Goal: Task Accomplishment & Management: Use online tool/utility

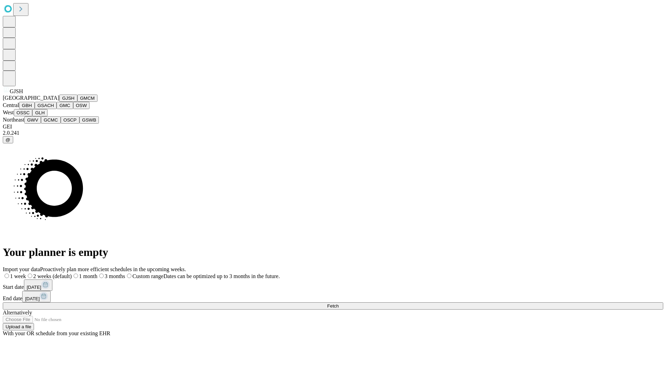
click at [59, 102] on button "GJSH" at bounding box center [68, 98] width 18 height 7
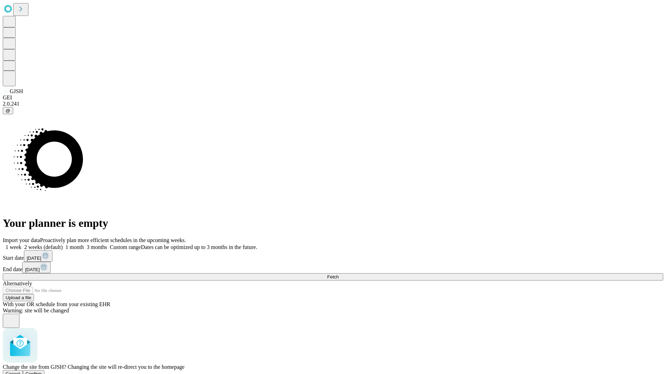
click at [42, 372] on span "Confirm" at bounding box center [34, 374] width 16 height 5
click at [84, 244] on label "1 month" at bounding box center [73, 247] width 21 height 6
click at [338, 275] on span "Fetch" at bounding box center [332, 277] width 11 height 5
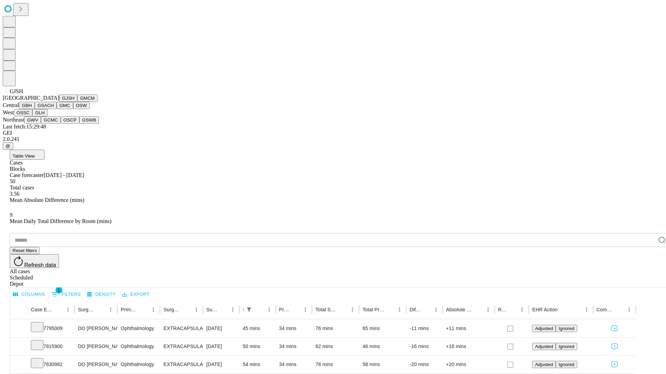
click at [77, 102] on button "GMCM" at bounding box center [87, 98] width 20 height 7
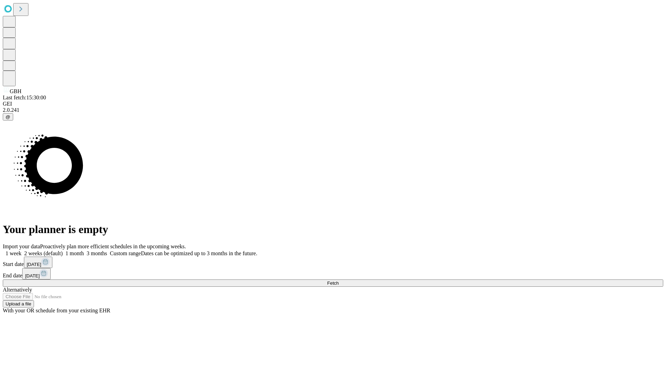
click at [84, 251] on label "1 month" at bounding box center [73, 254] width 21 height 6
click at [338, 281] on span "Fetch" at bounding box center [332, 283] width 11 height 5
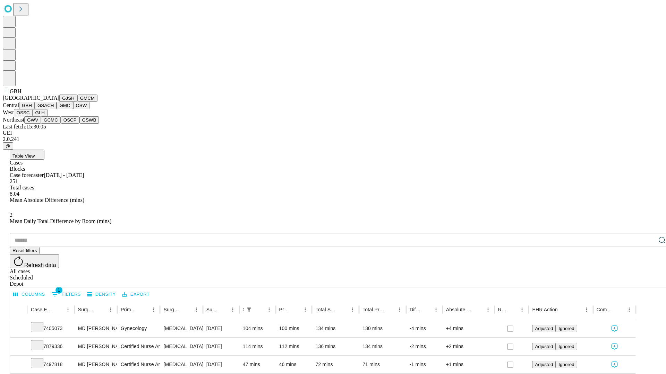
click at [54, 109] on button "GSACH" at bounding box center [46, 105] width 22 height 7
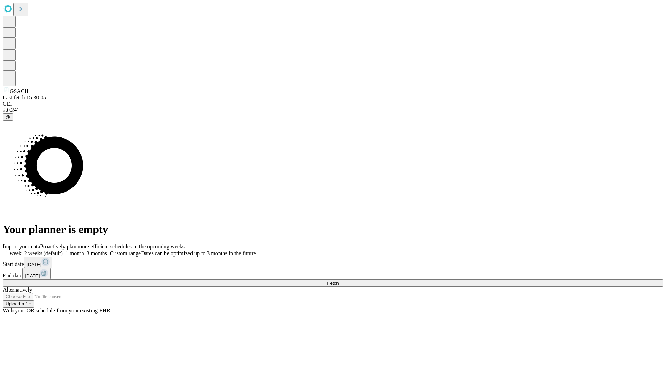
click at [84, 251] on label "1 month" at bounding box center [73, 254] width 21 height 6
click at [338, 281] on span "Fetch" at bounding box center [332, 283] width 11 height 5
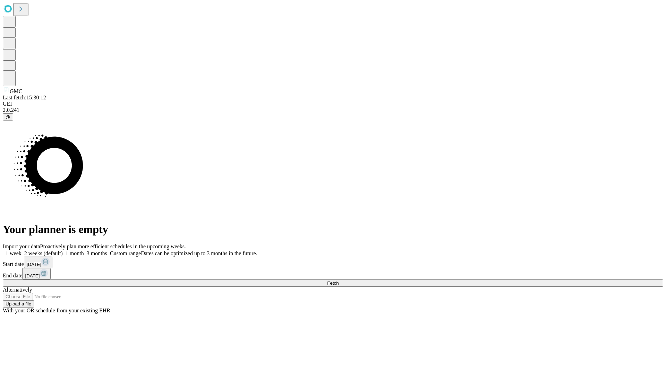
click at [84, 251] on label "1 month" at bounding box center [73, 254] width 21 height 6
click at [338, 281] on span "Fetch" at bounding box center [332, 283] width 11 height 5
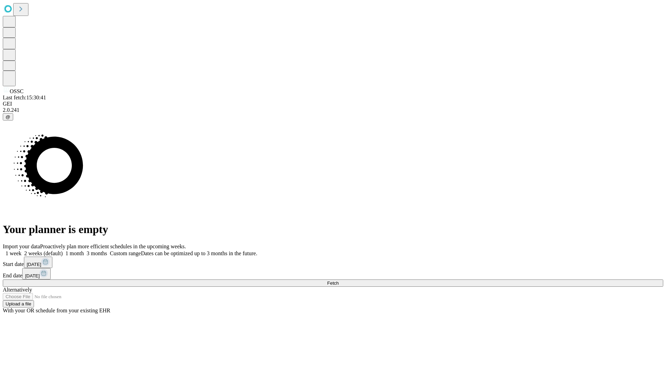
click at [84, 251] on label "1 month" at bounding box center [73, 254] width 21 height 6
click at [338, 281] on span "Fetch" at bounding box center [332, 283] width 11 height 5
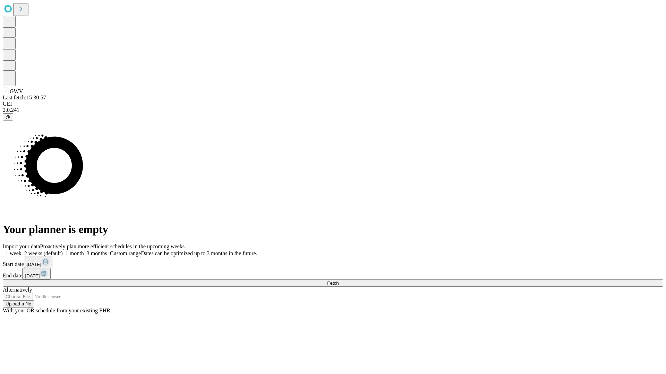
click at [84, 251] on label "1 month" at bounding box center [73, 254] width 21 height 6
click at [338, 281] on span "Fetch" at bounding box center [332, 283] width 11 height 5
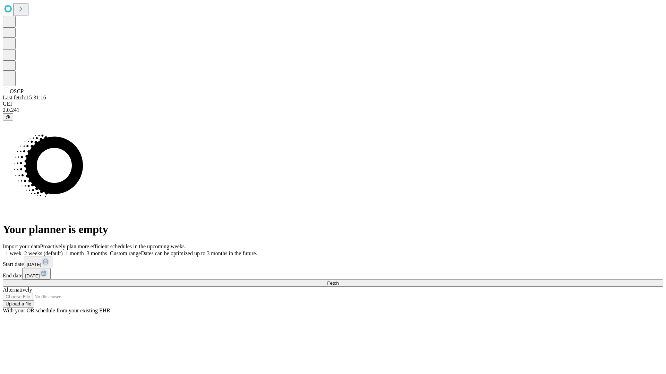
click at [338, 281] on span "Fetch" at bounding box center [332, 283] width 11 height 5
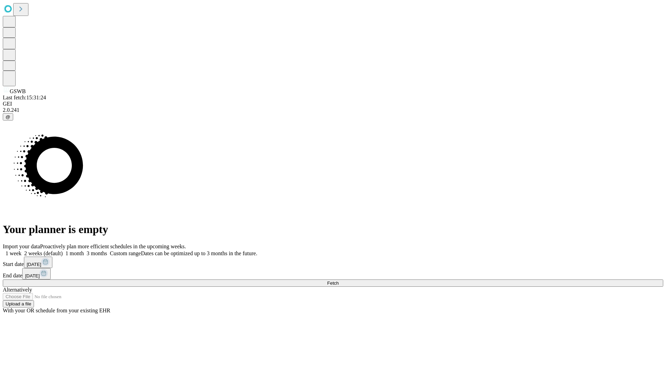
click at [84, 251] on label "1 month" at bounding box center [73, 254] width 21 height 6
click at [338, 281] on span "Fetch" at bounding box center [332, 283] width 11 height 5
